Goal: Transaction & Acquisition: Book appointment/travel/reservation

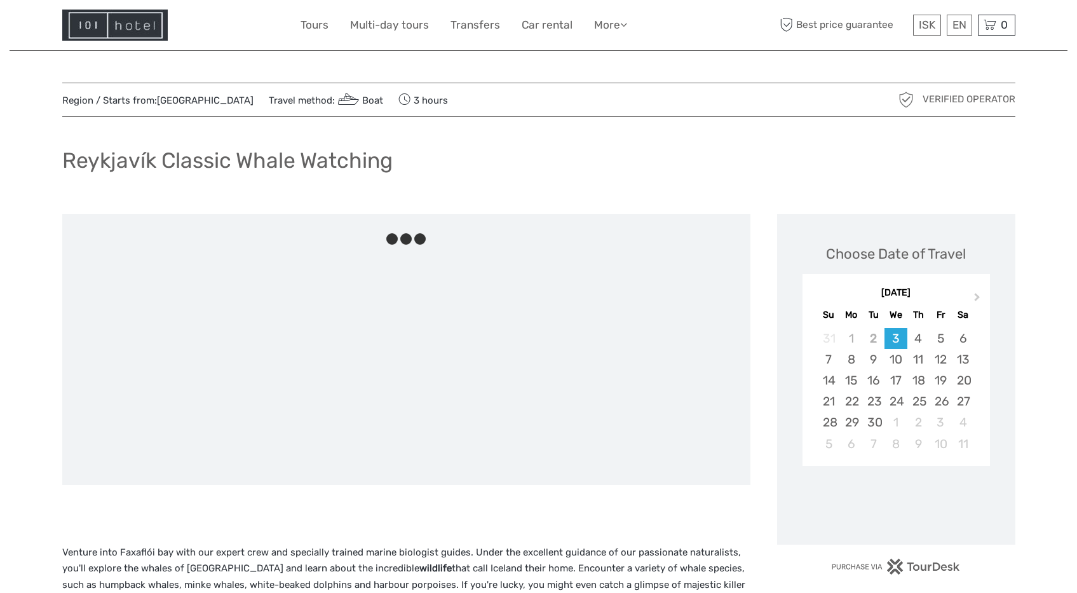
click at [146, 31] on img at bounding box center [115, 25] width 106 height 31
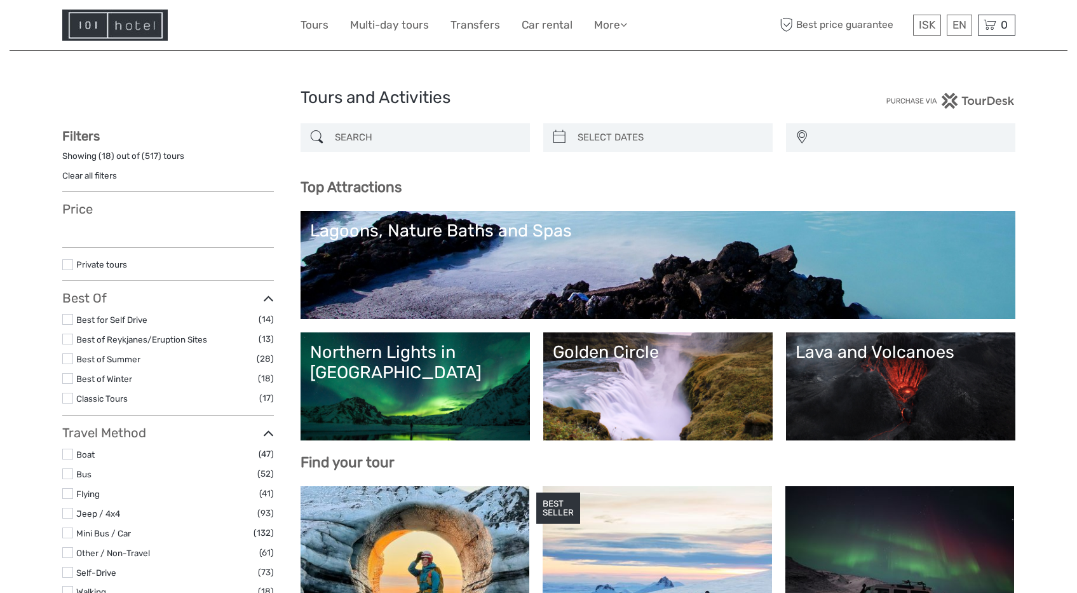
select select
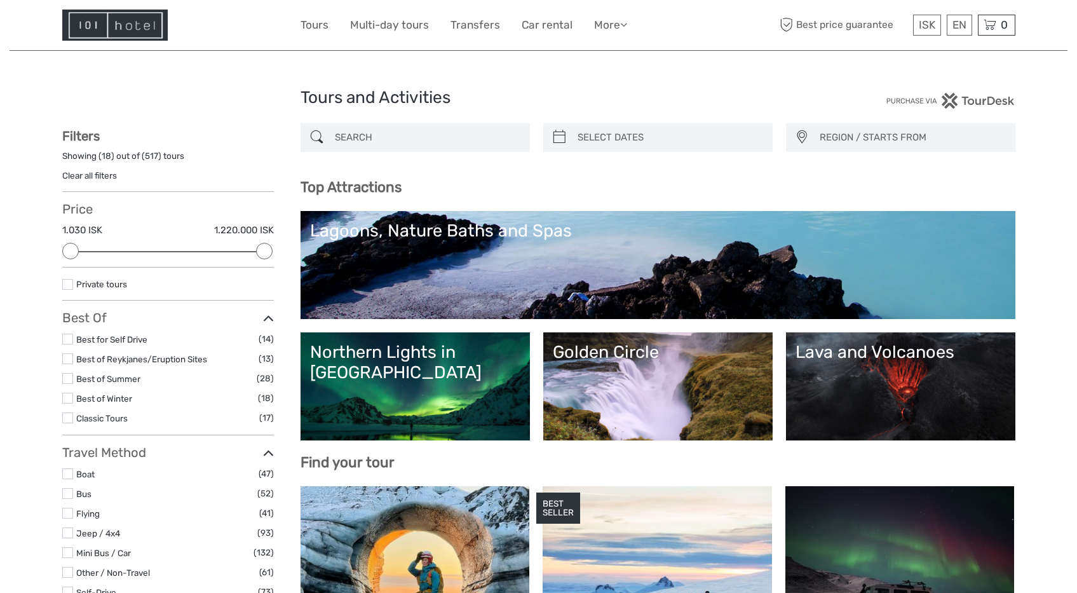
click at [385, 344] on div "Northern Lights in [GEOGRAPHIC_DATA]" at bounding box center [415, 362] width 210 height 41
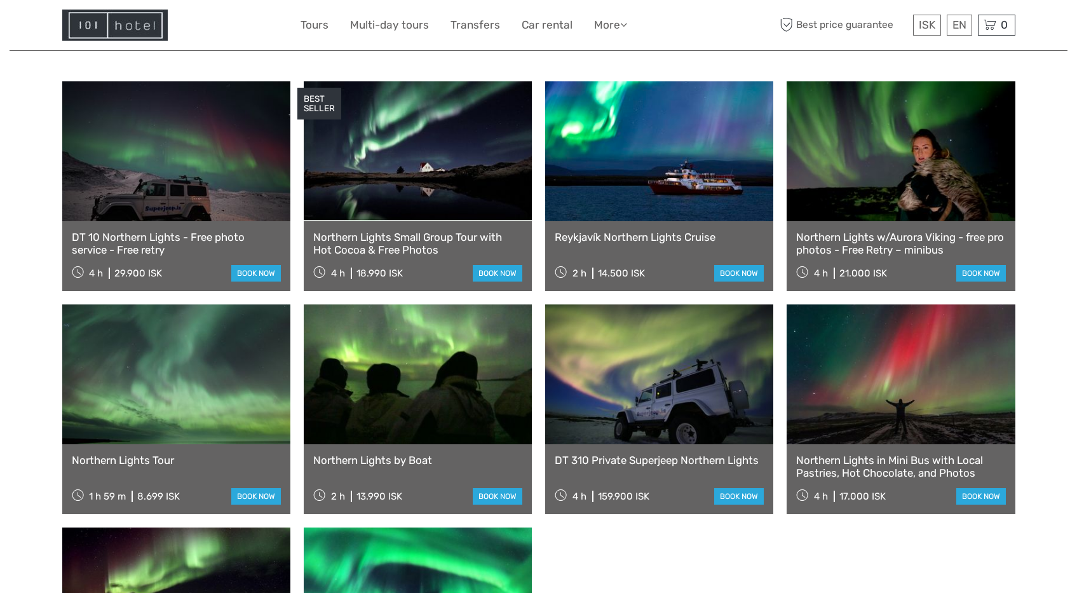
click at [416, 149] on link at bounding box center [418, 151] width 228 height 140
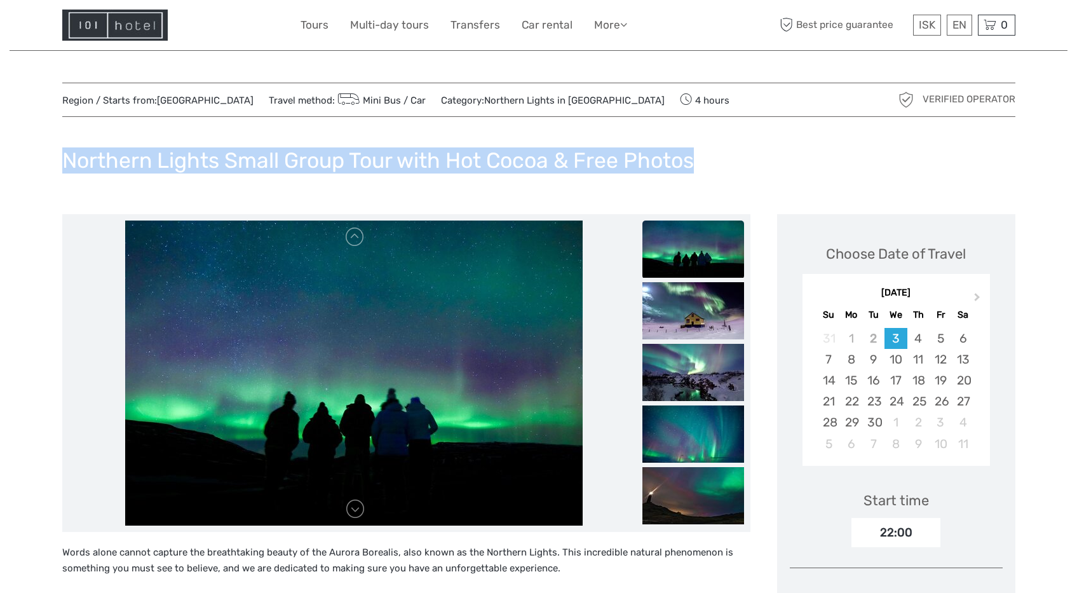
drag, startPoint x: 50, startPoint y: 153, endPoint x: 776, endPoint y: 161, distance: 726.0
copy h1 "Northern Lights Small Group Tour with Hot Cocoa & Free Photos"
